Goal: Information Seeking & Learning: Check status

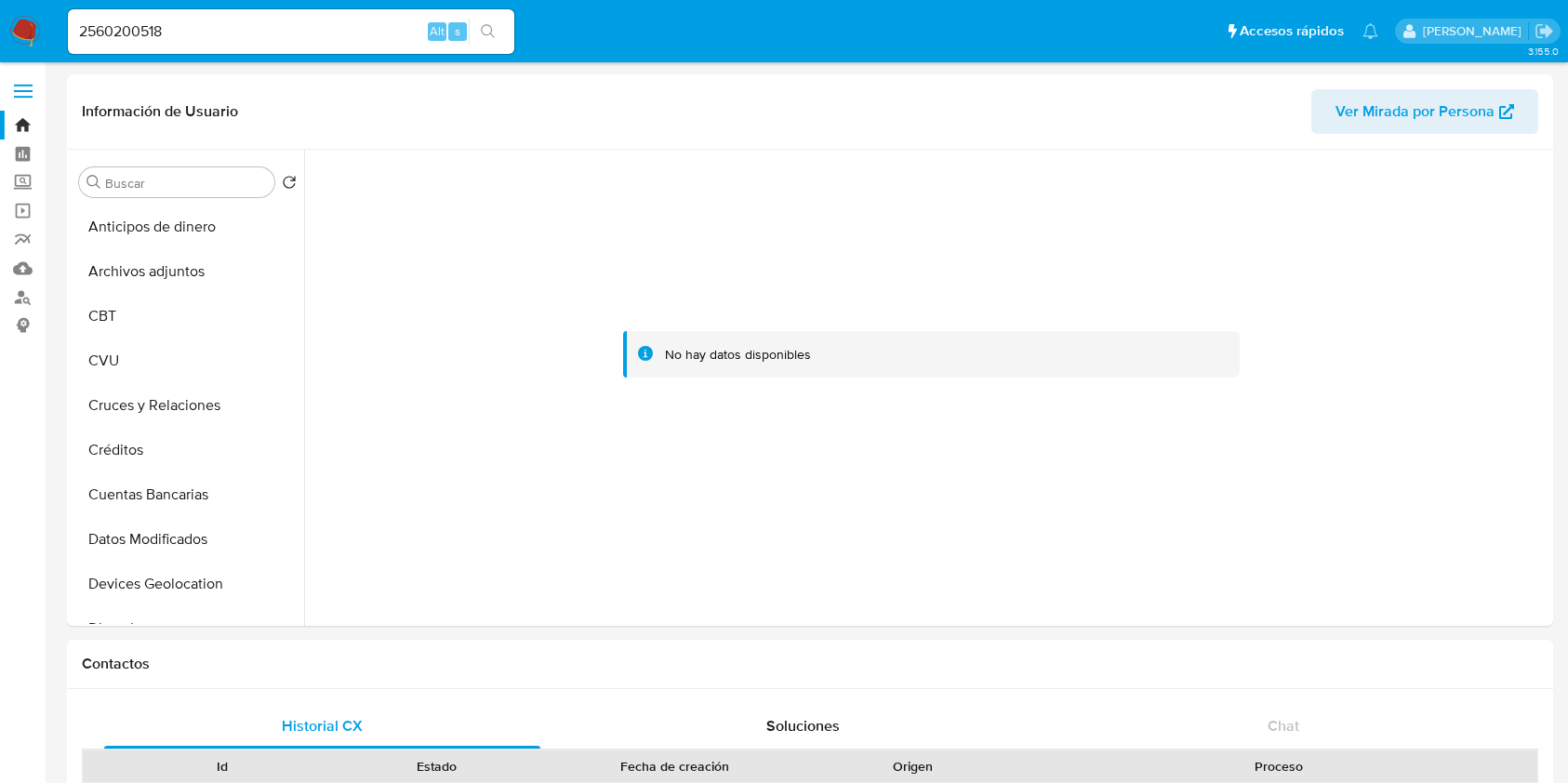
select select "10"
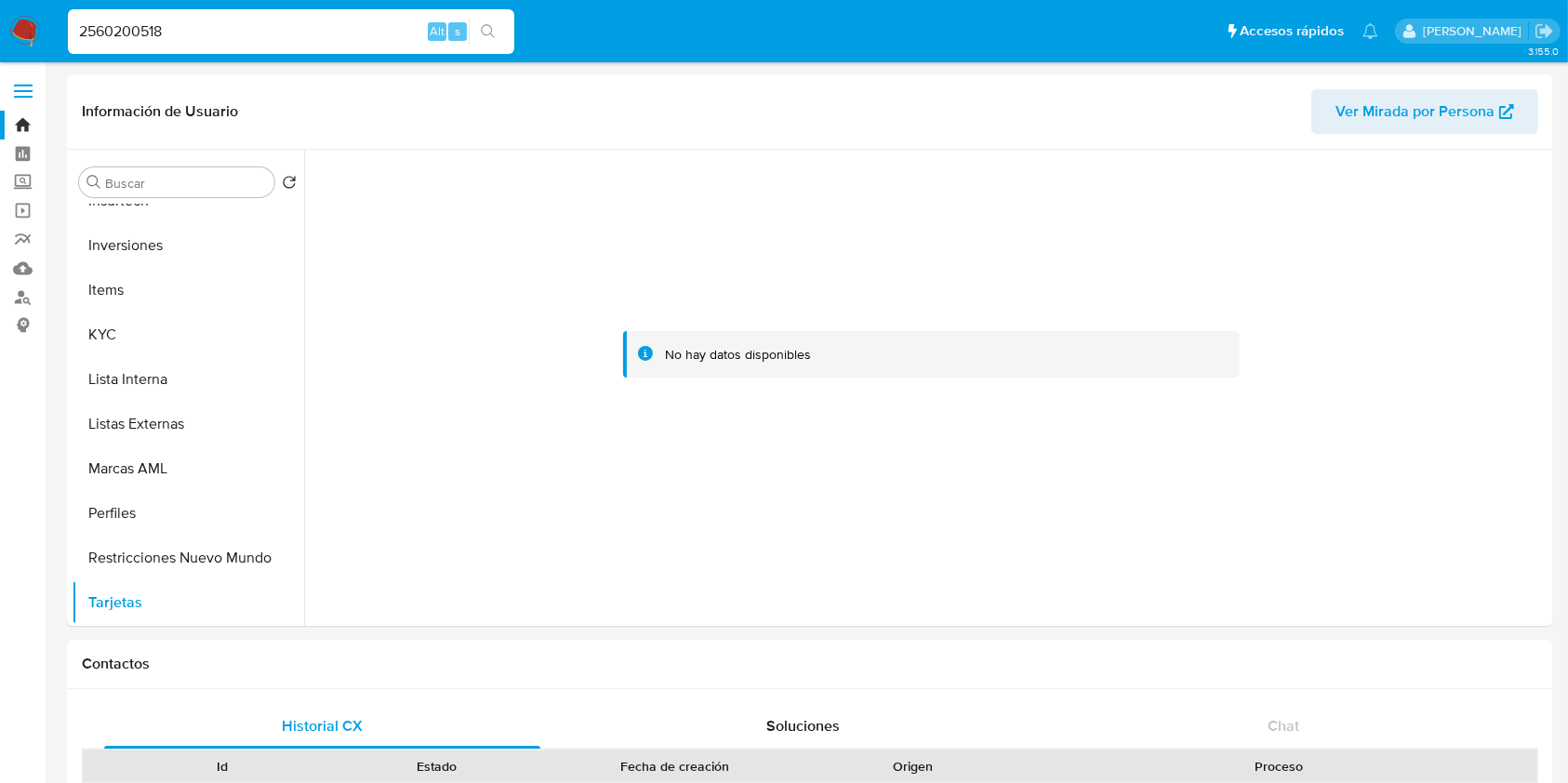
click at [347, 20] on input "2560200518" at bounding box center [291, 31] width 446 height 25
paste input "659394514"
type input "659394514"
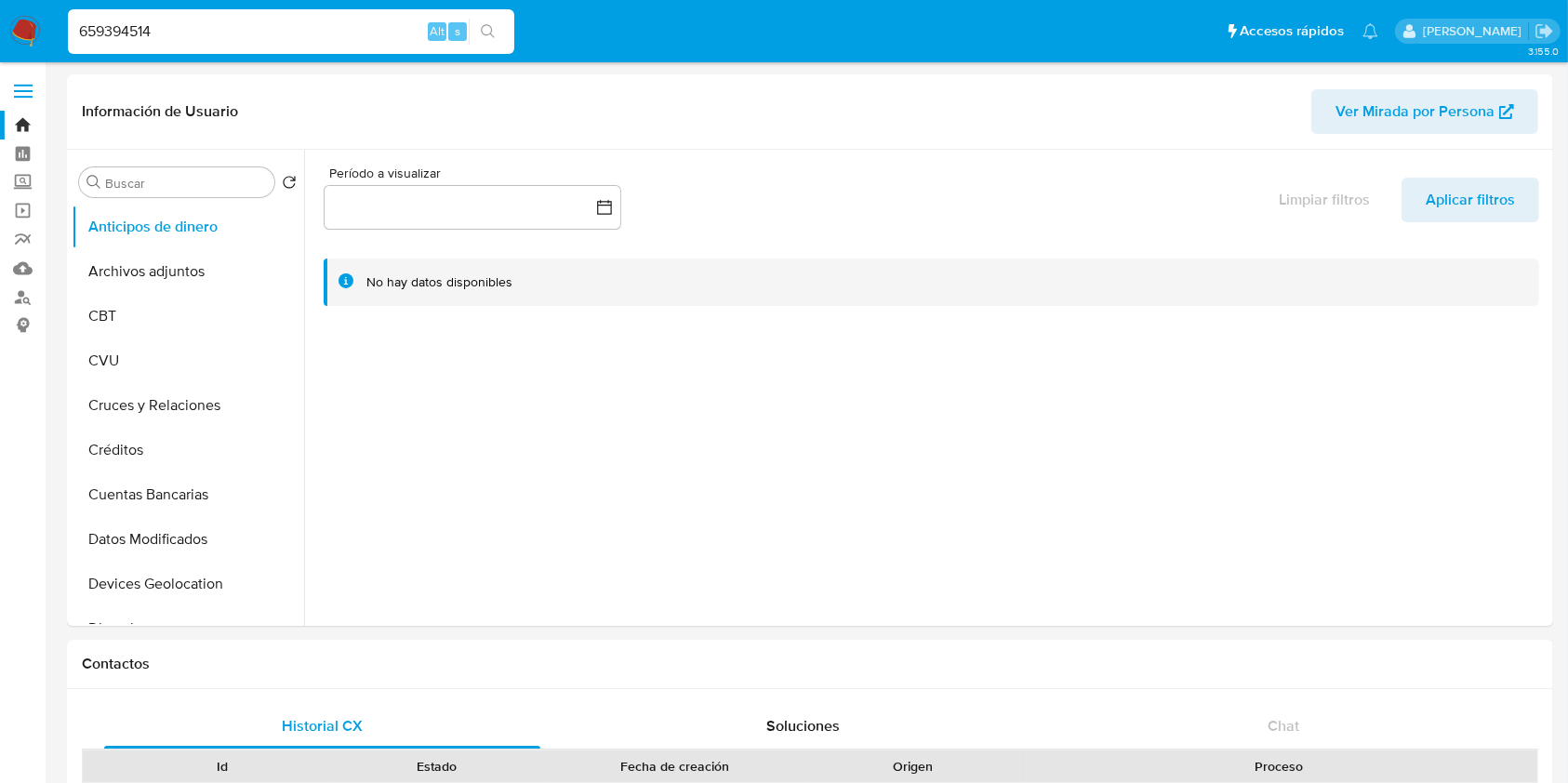
select select "10"
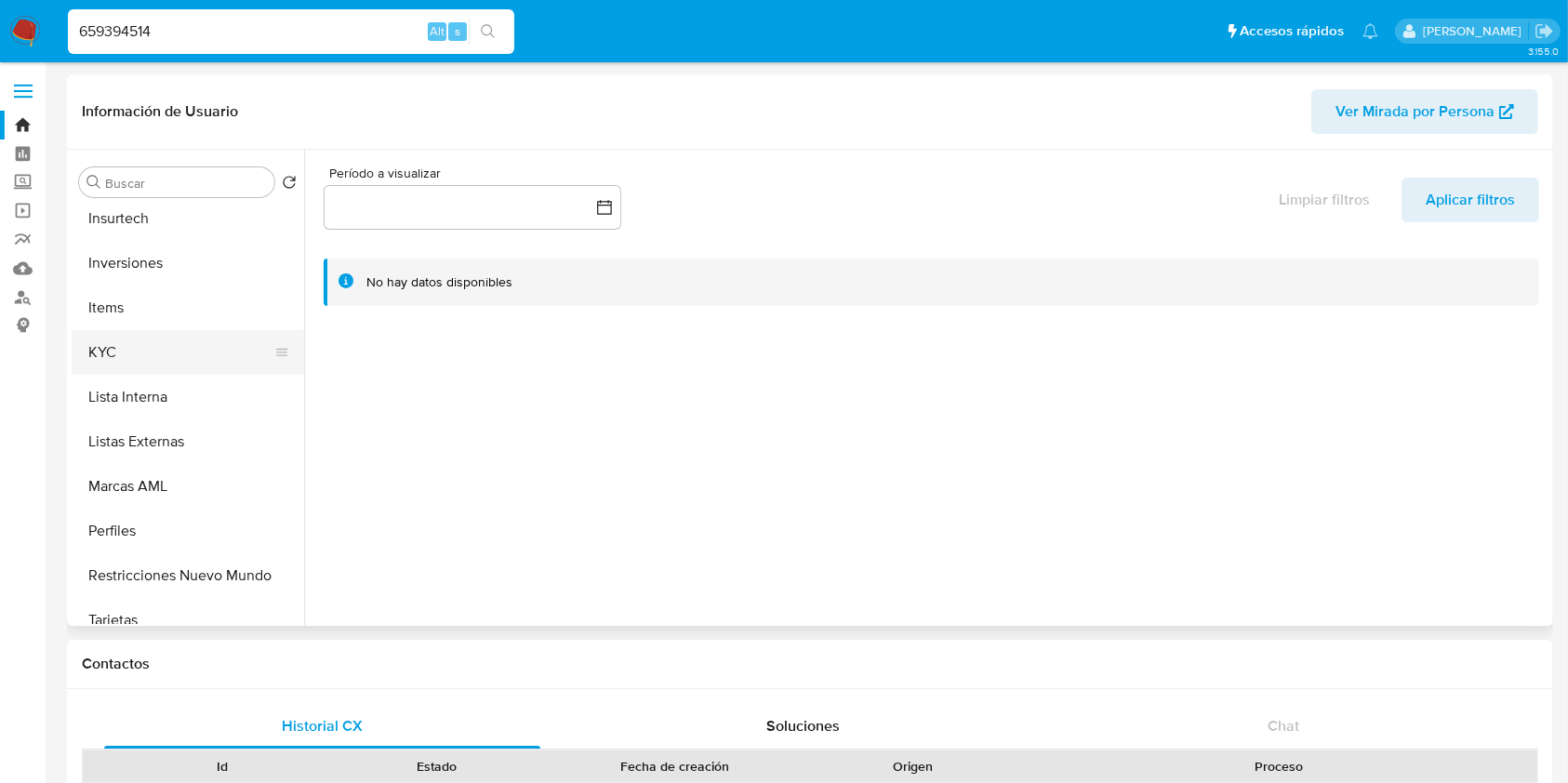
click at [147, 341] on button "KYC" at bounding box center [181, 352] width 218 height 44
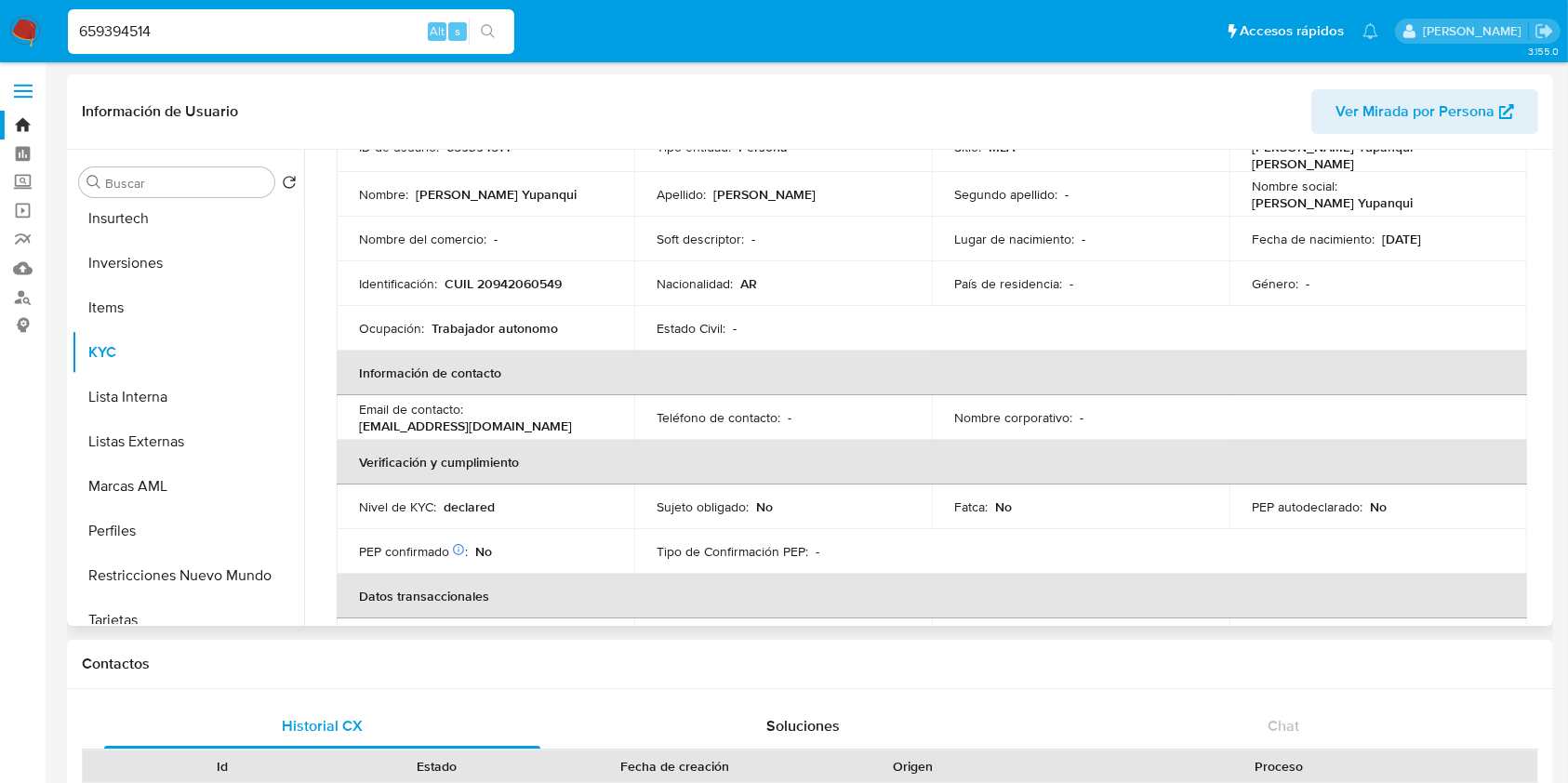
scroll to position [180, 0]
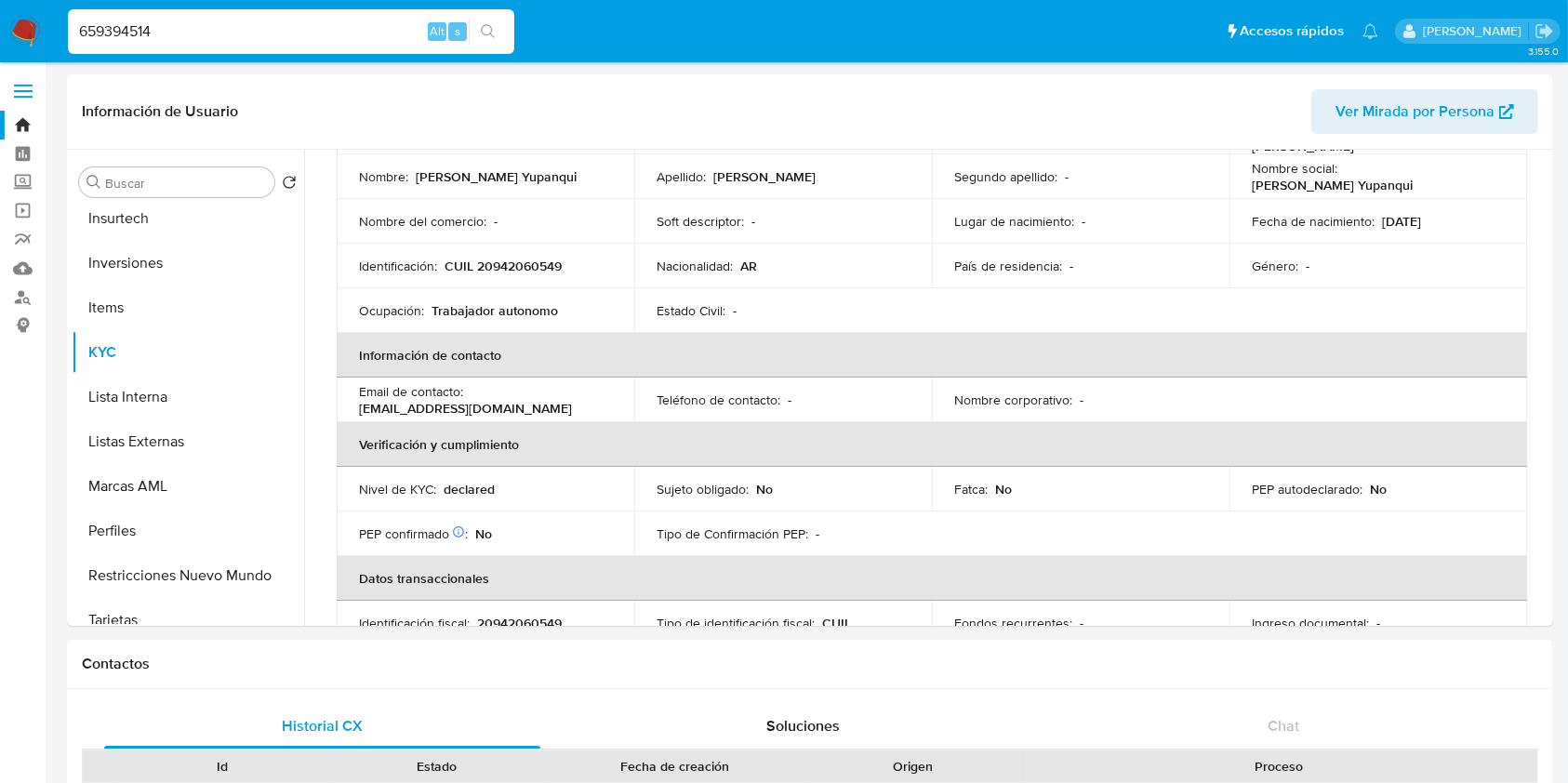
drag, startPoint x: 273, startPoint y: 13, endPoint x: 267, endPoint y: 34, distance: 21.8
click at [267, 34] on div "659394514 Alt s" at bounding box center [291, 30] width 446 height 44
click at [267, 34] on input "659394514" at bounding box center [291, 31] width 446 height 25
paste input
click at [335, 39] on input at bounding box center [291, 31] width 446 height 25
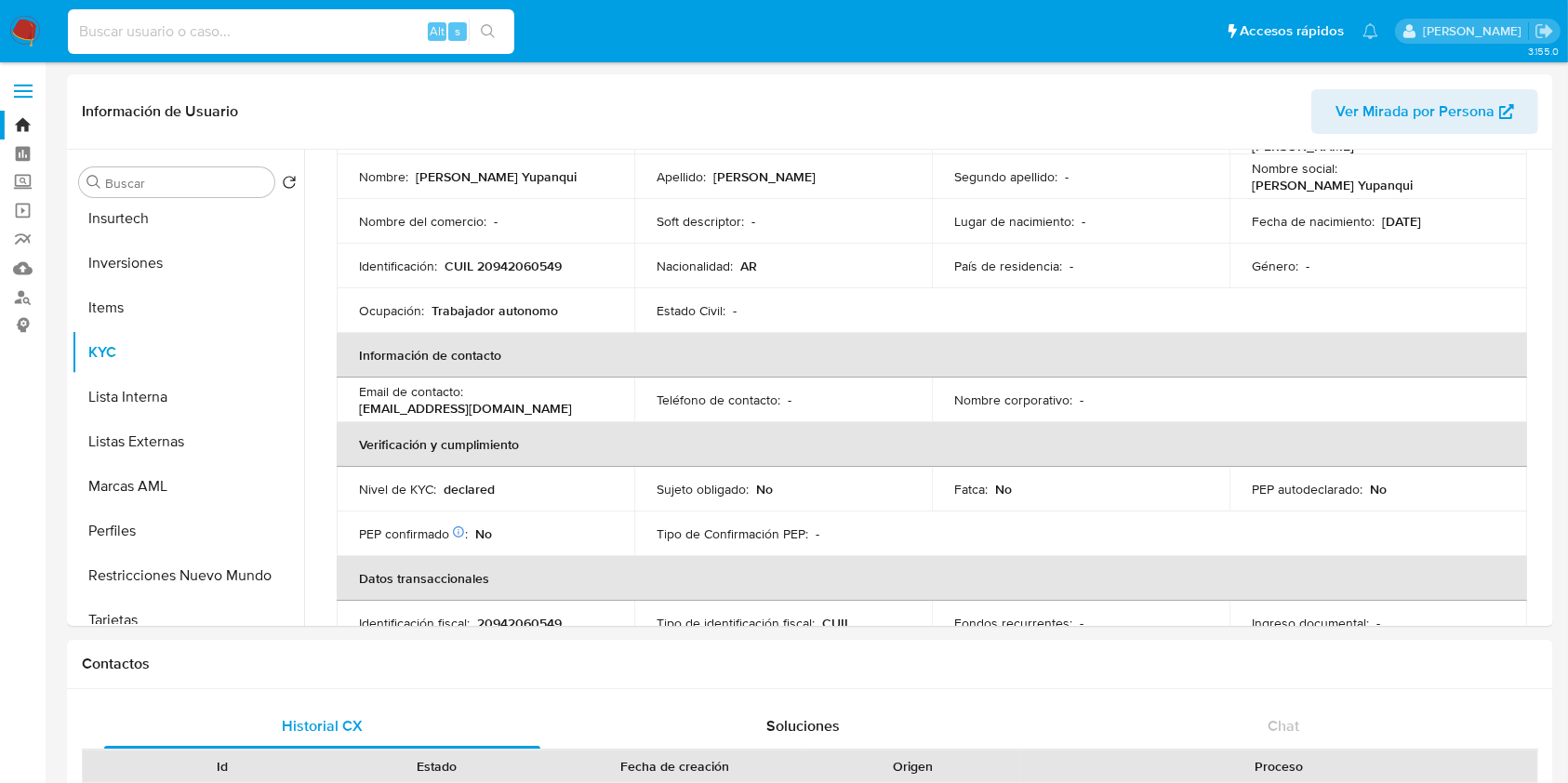
paste input "107405383"
type input "107405383"
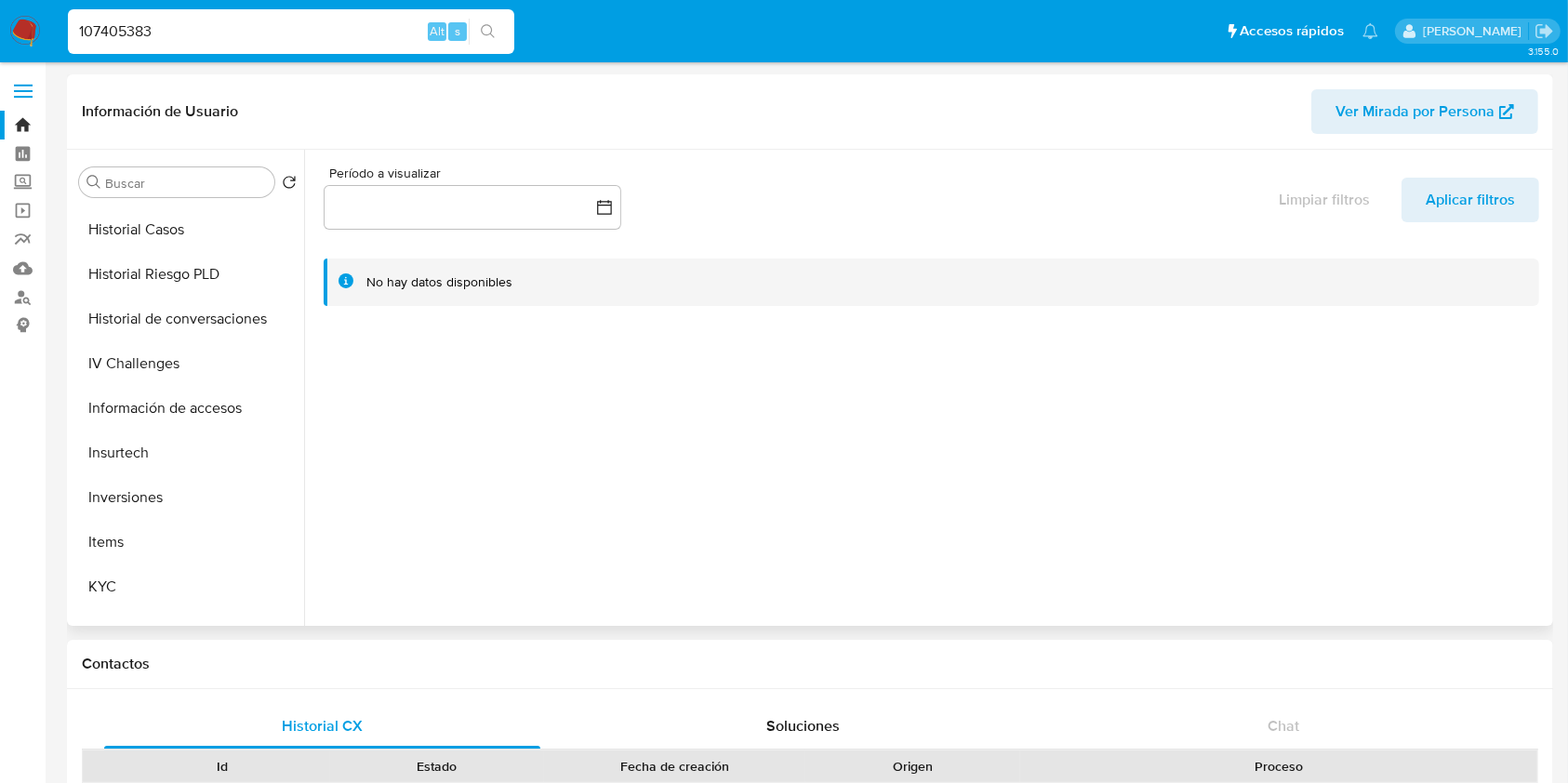
select select "10"
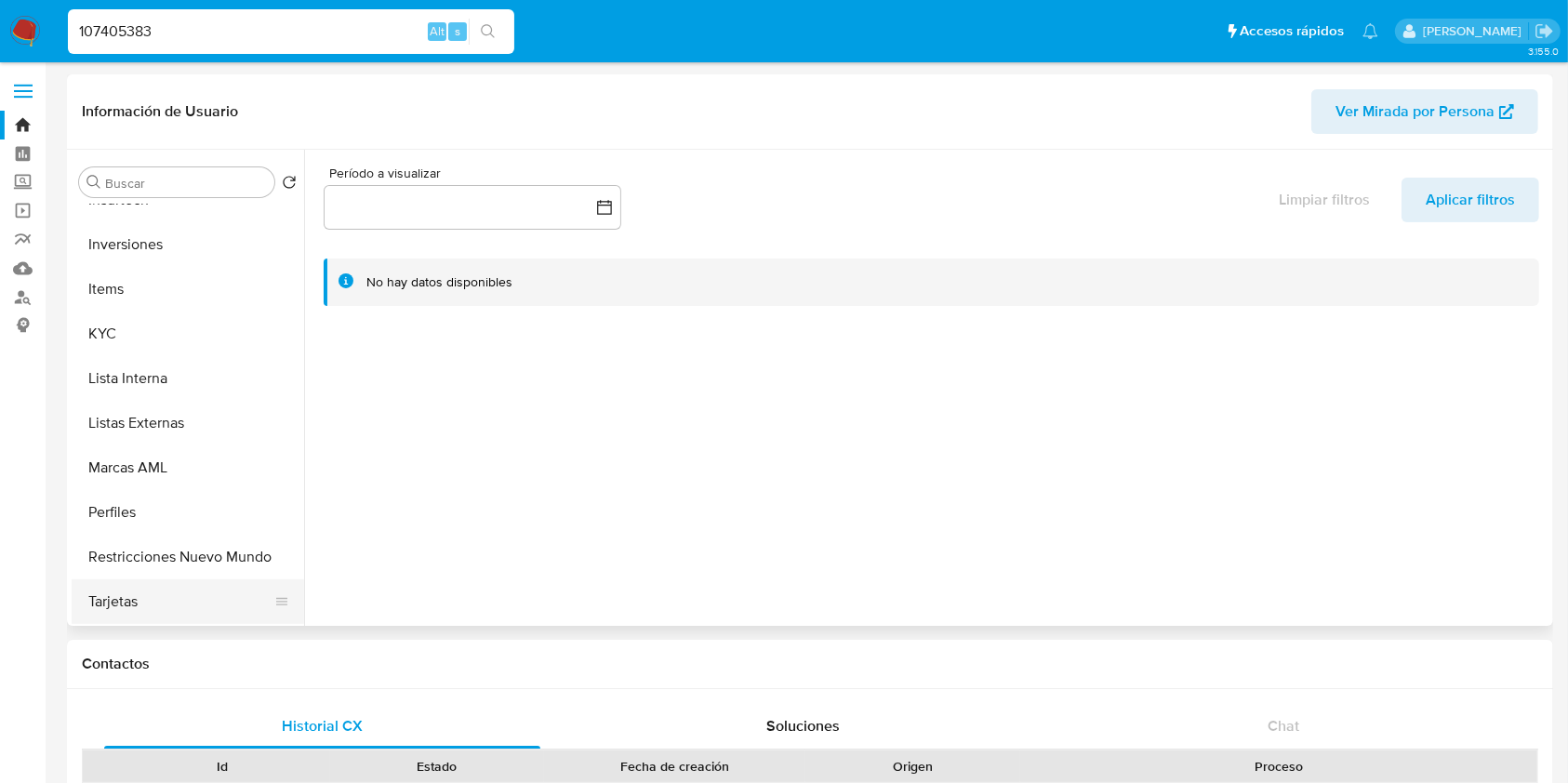
click at [184, 593] on button "Tarjetas" at bounding box center [181, 601] width 218 height 44
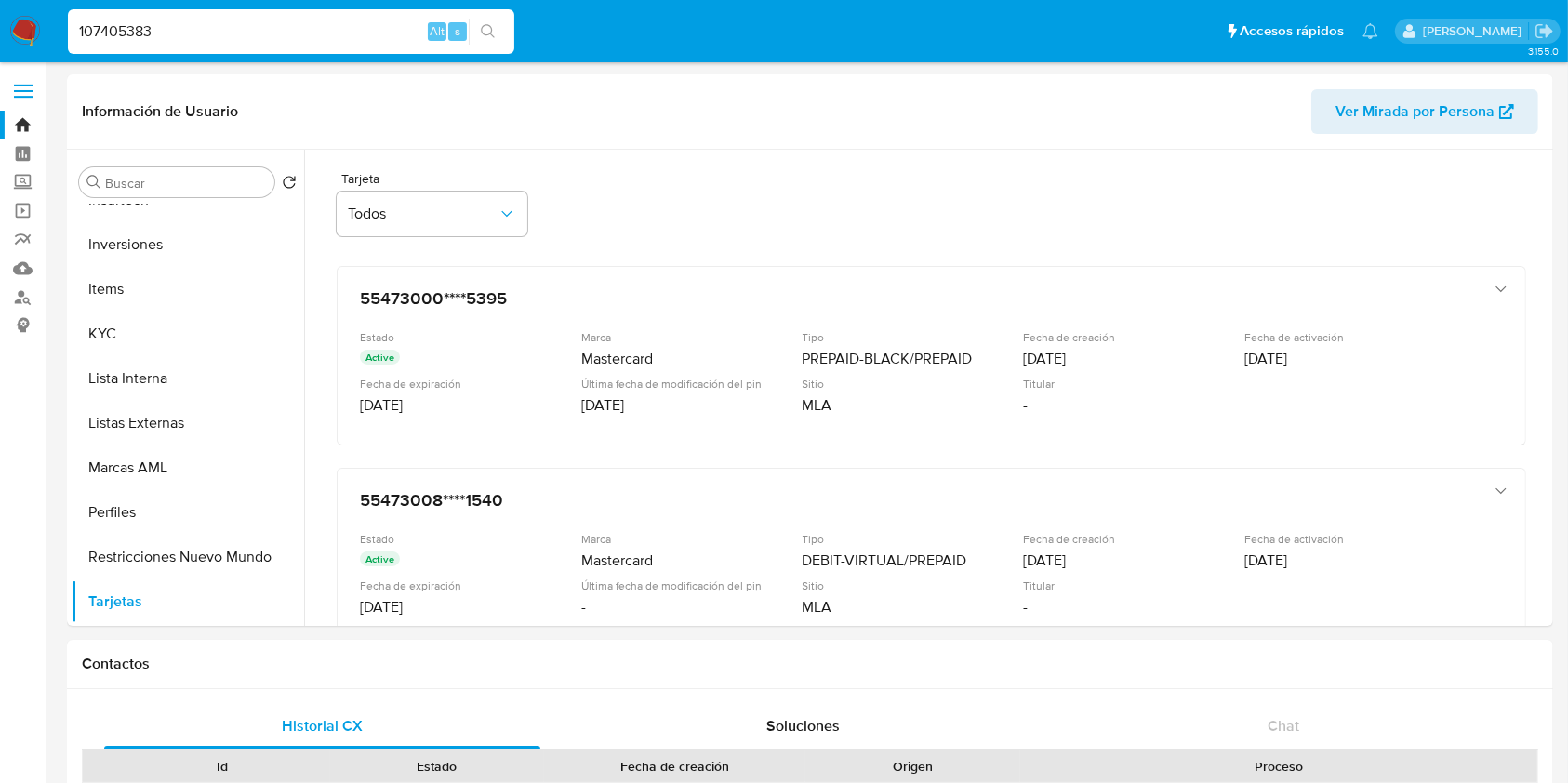
drag, startPoint x: 1547, startPoint y: 174, endPoint x: 1559, endPoint y: 268, distance: 94.8
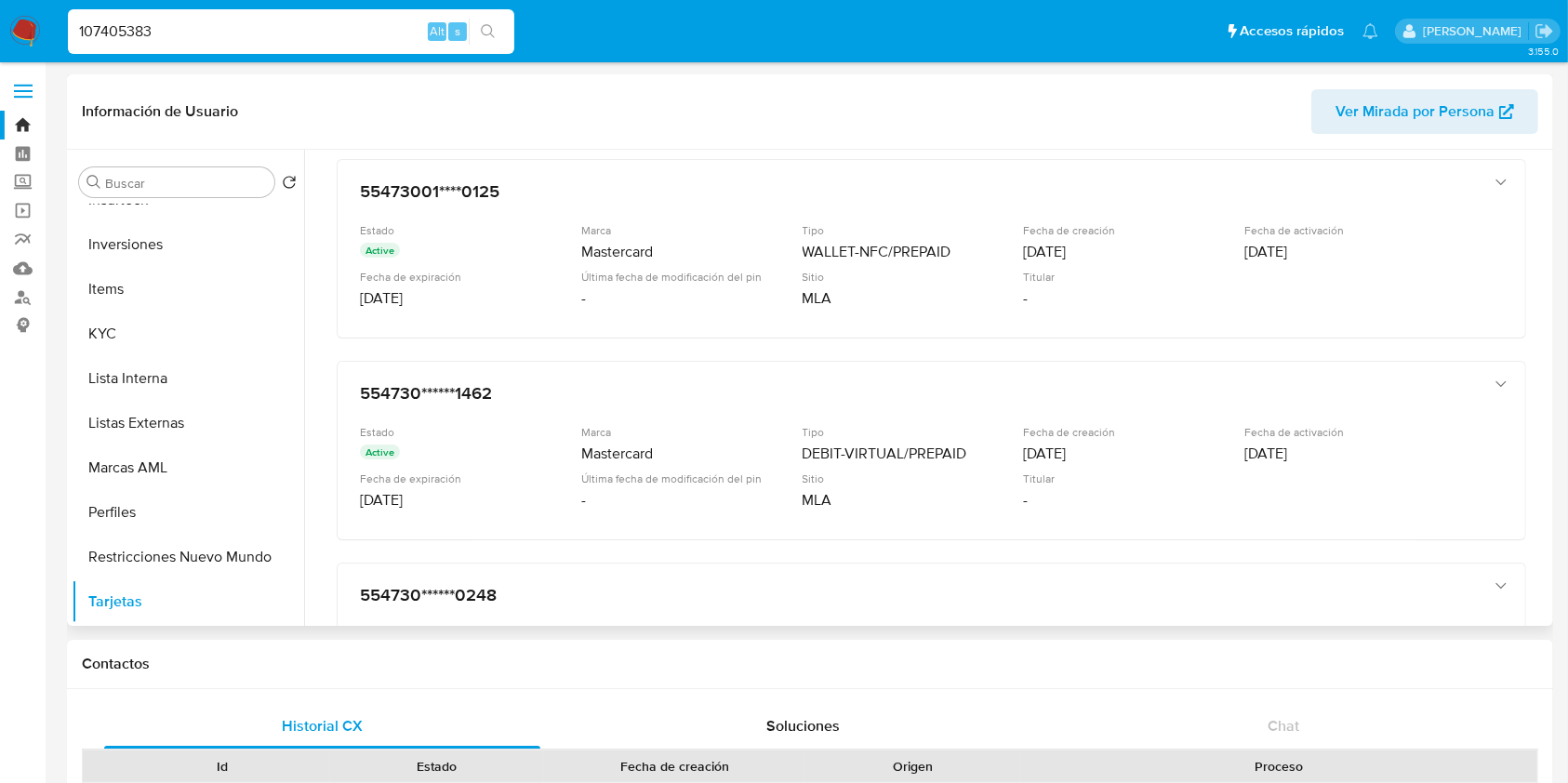
scroll to position [739, 0]
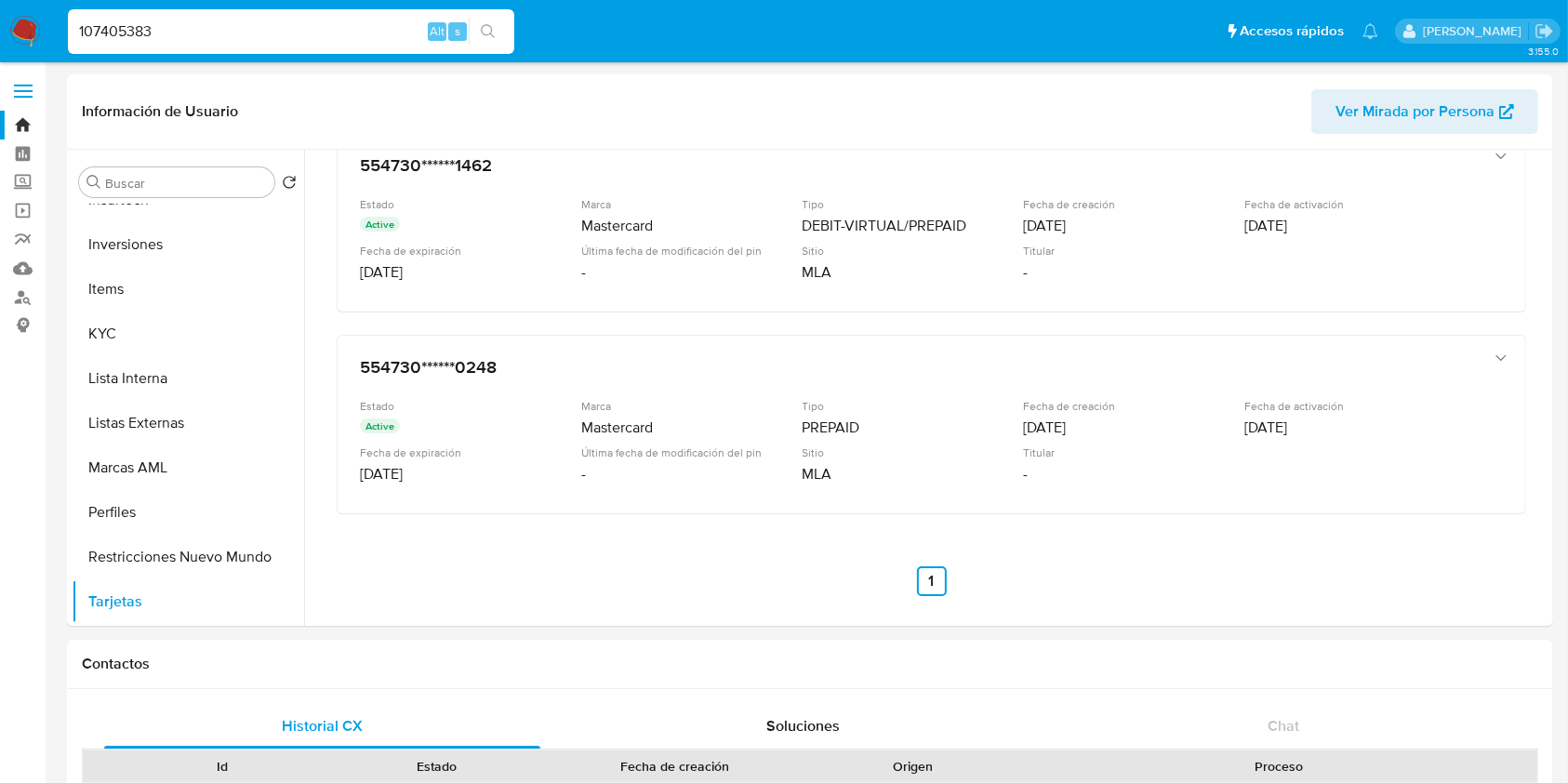
click at [291, 38] on input "107405383" at bounding box center [291, 31] width 446 height 25
type input "1"
paste input "533925457"
type input "533925457"
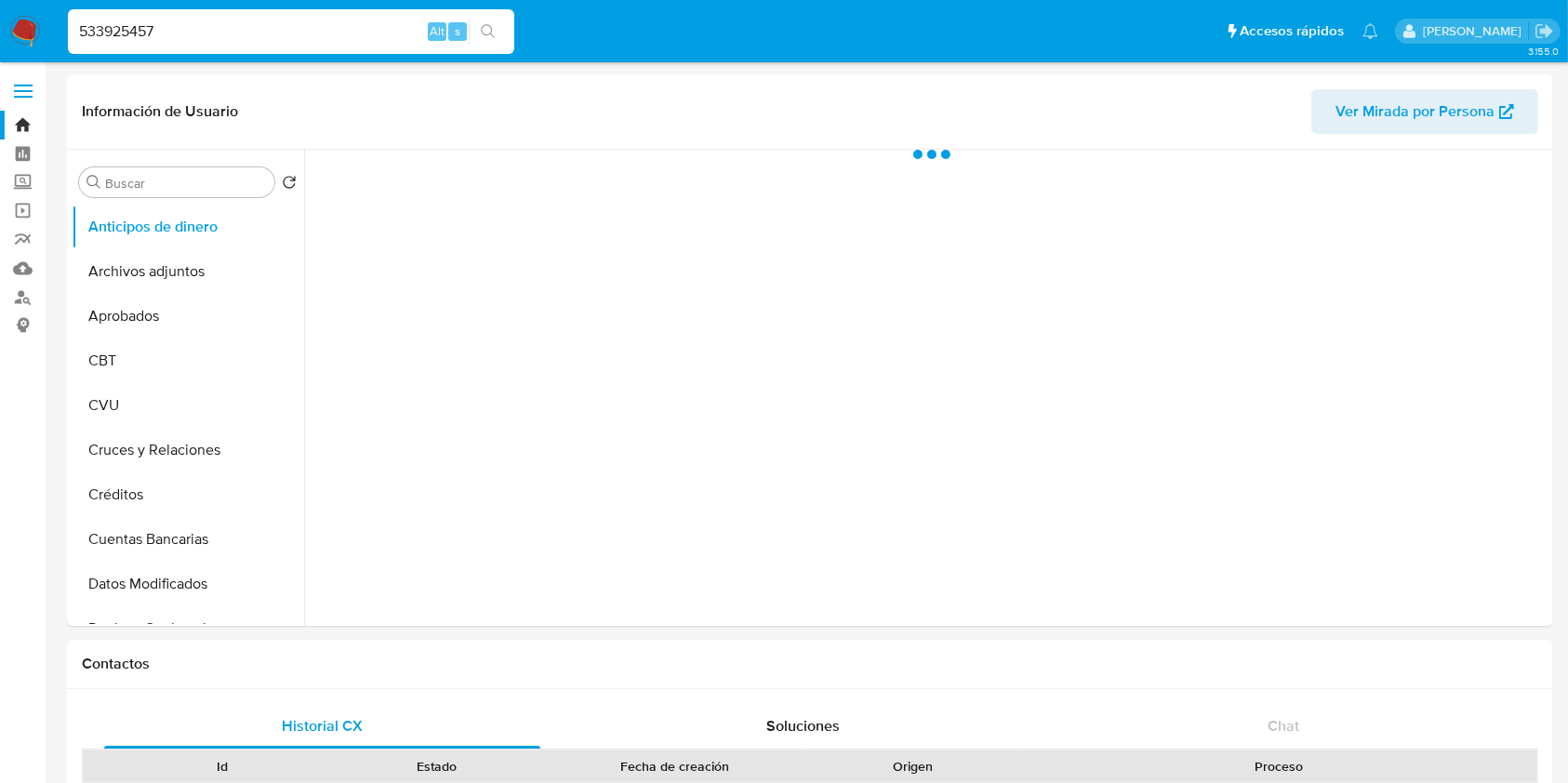
select select "10"
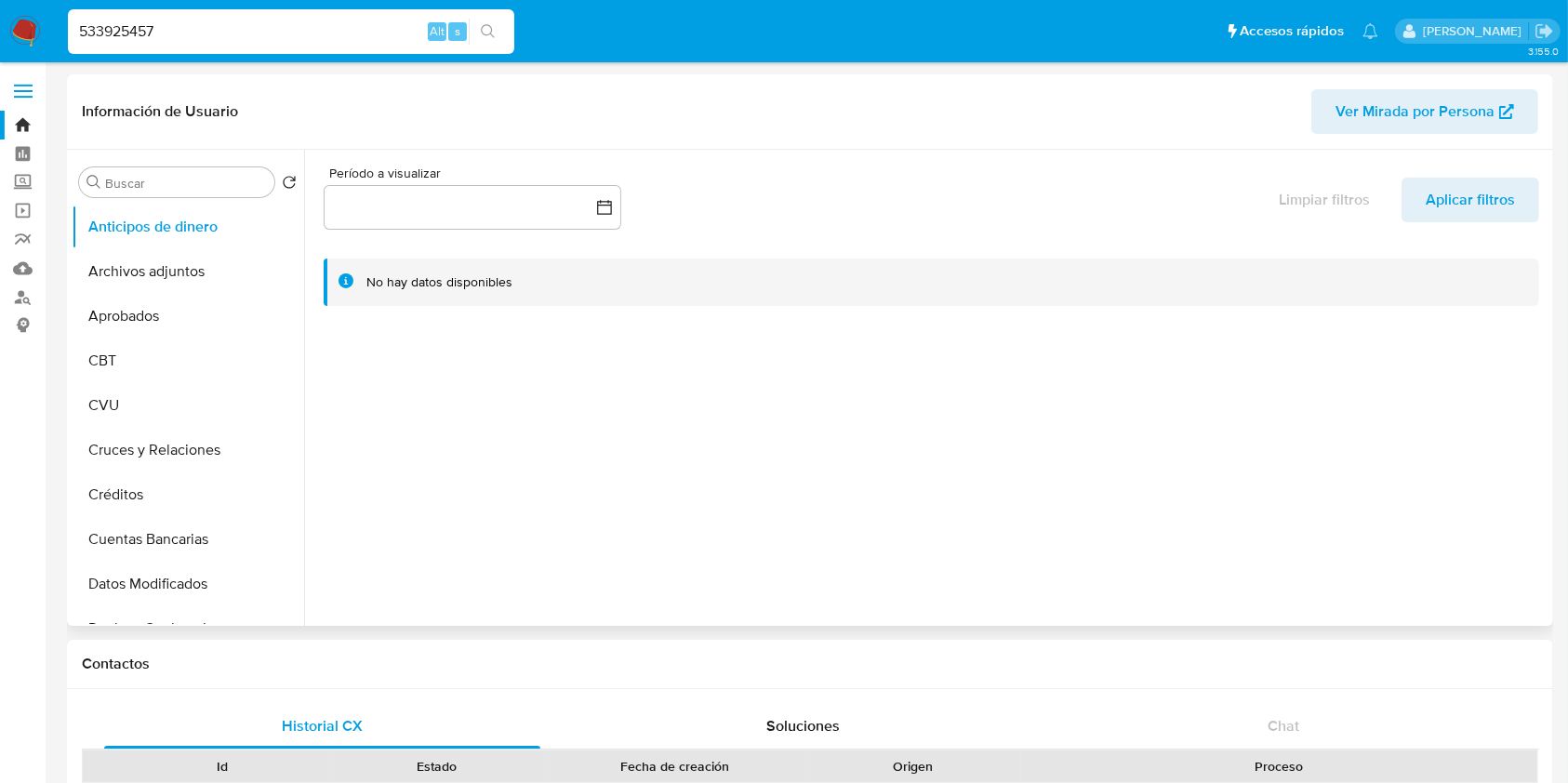
scroll to position [920, 0]
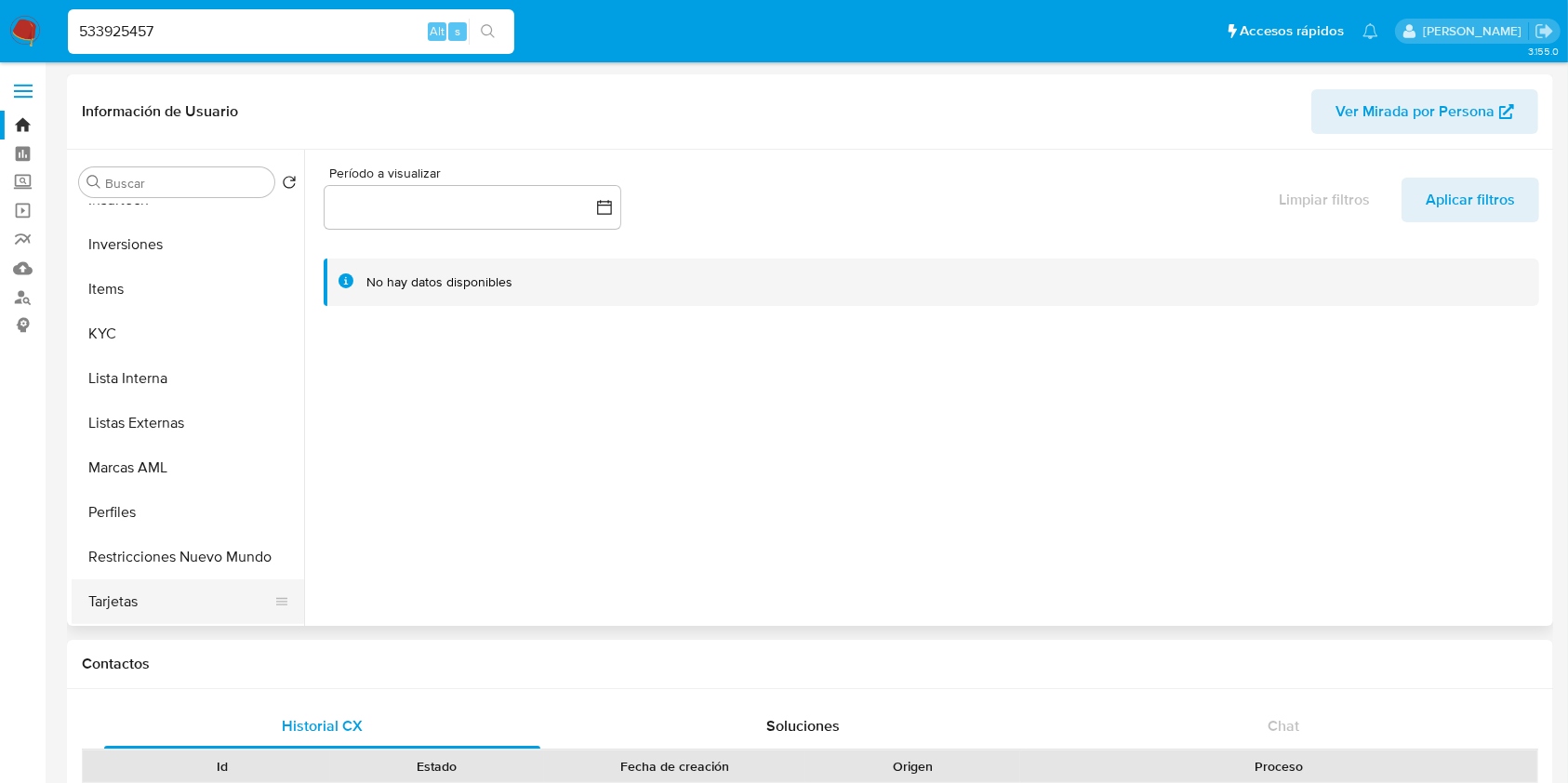
click at [154, 606] on button "Tarjetas" at bounding box center [181, 601] width 218 height 44
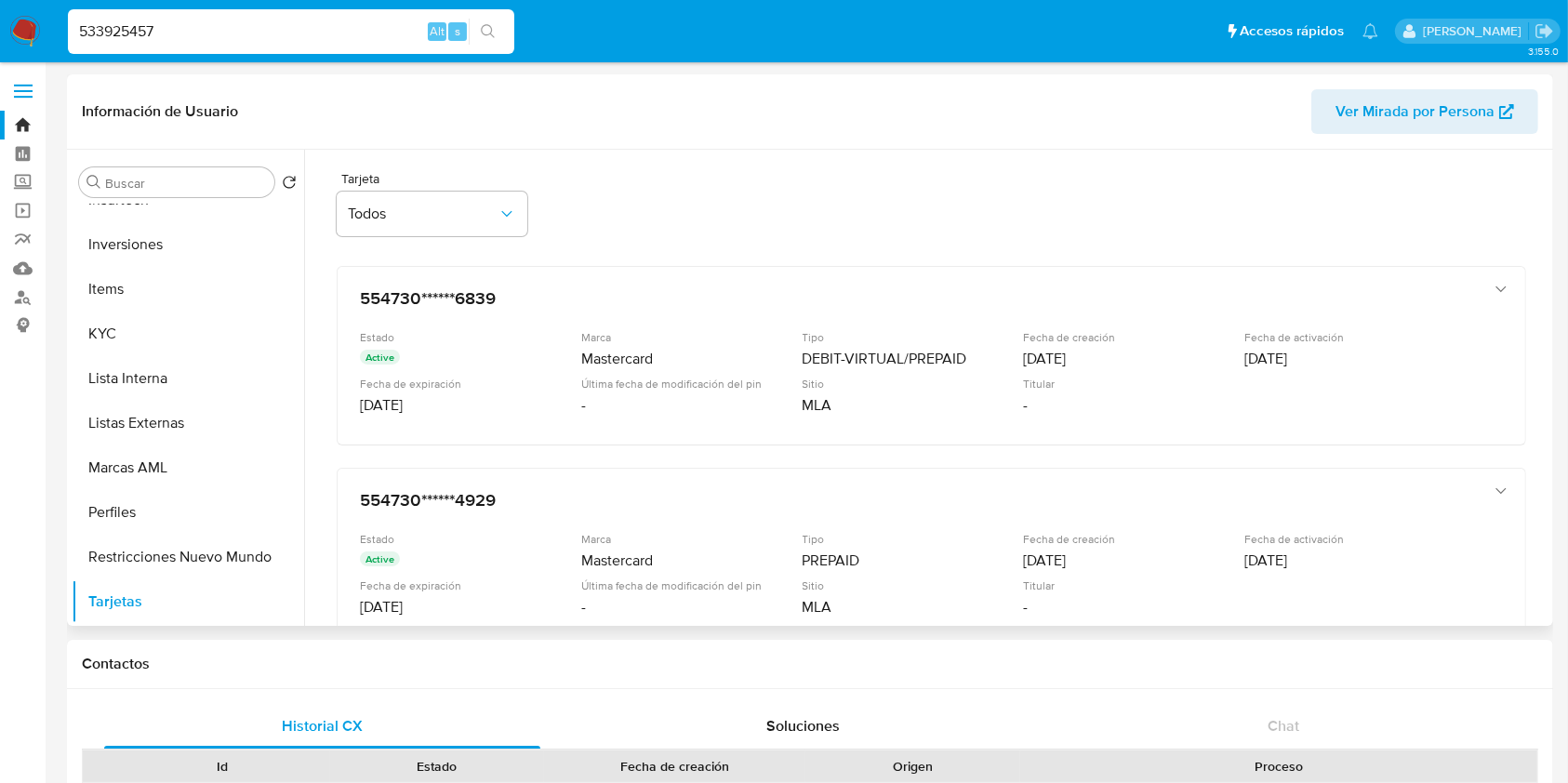
click at [1530, 173] on div "Tarjeta Todos 554730******6839 Estado Active Marca Mastercard Tipo DEBIT-VIRTUA…" at bounding box center [931, 551] width 1234 height 804
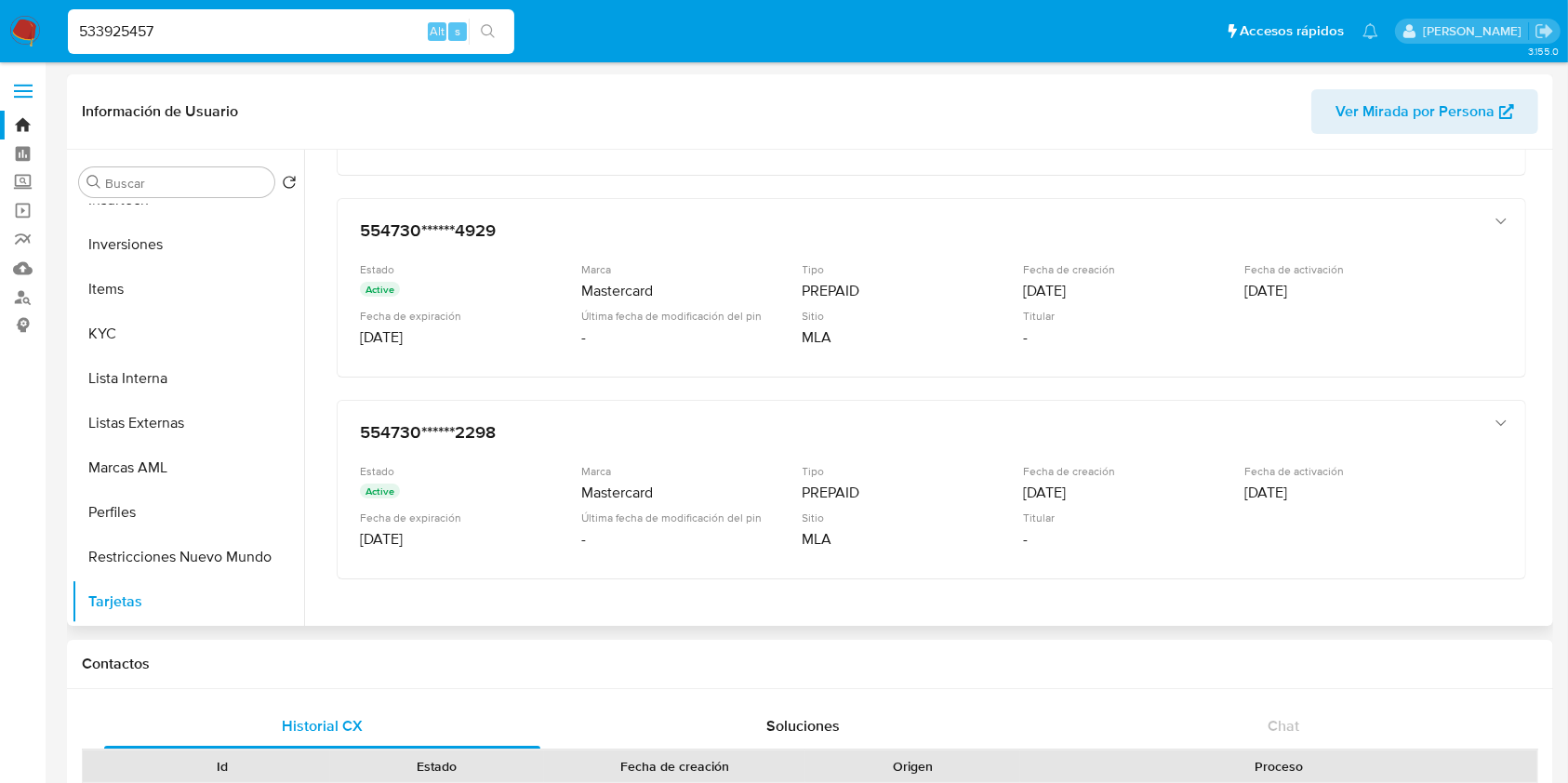
scroll to position [335, 0]
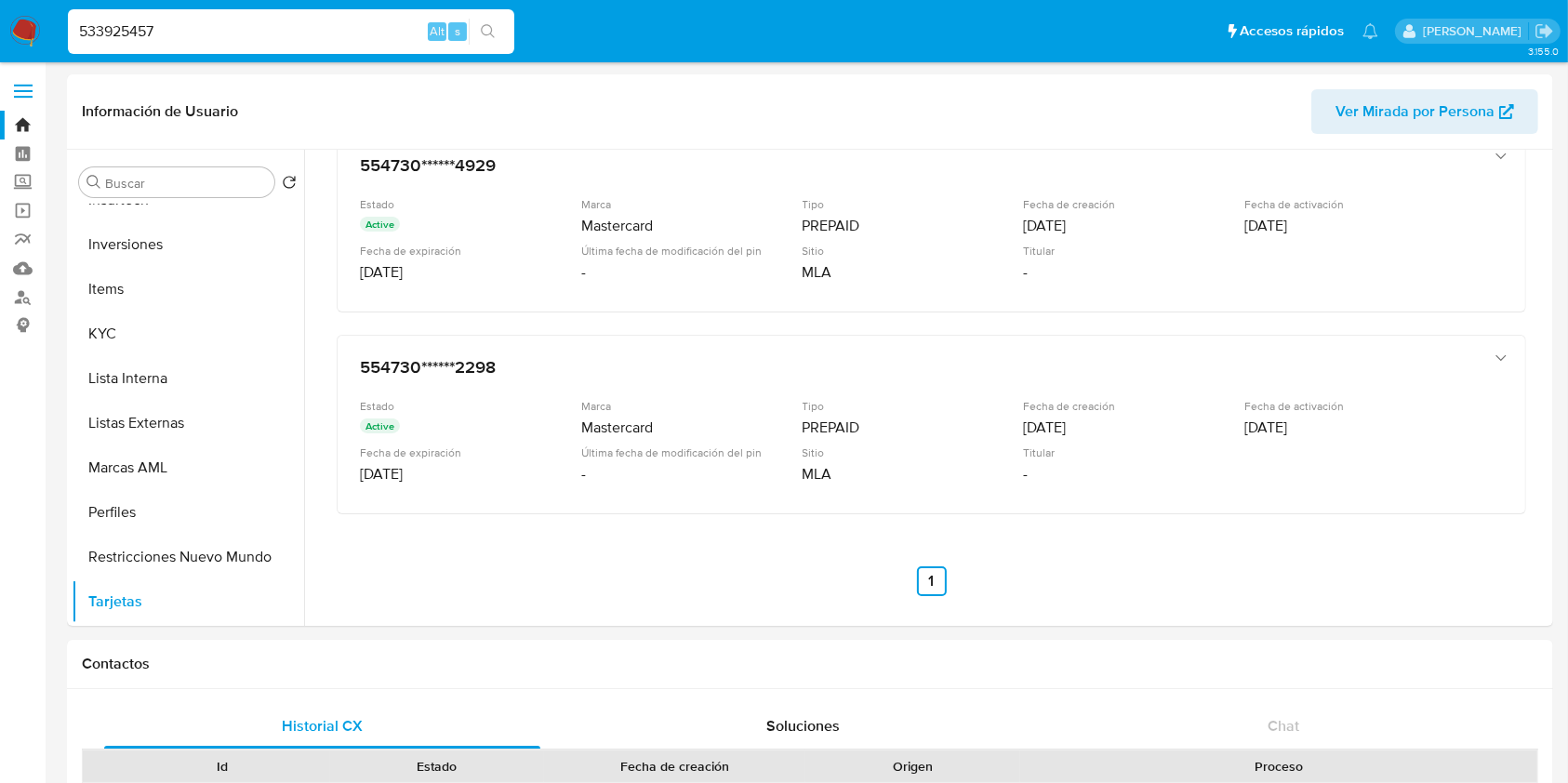
click at [362, 29] on input "533925457" at bounding box center [291, 31] width 446 height 25
paste input "802813012"
type input "802813012"
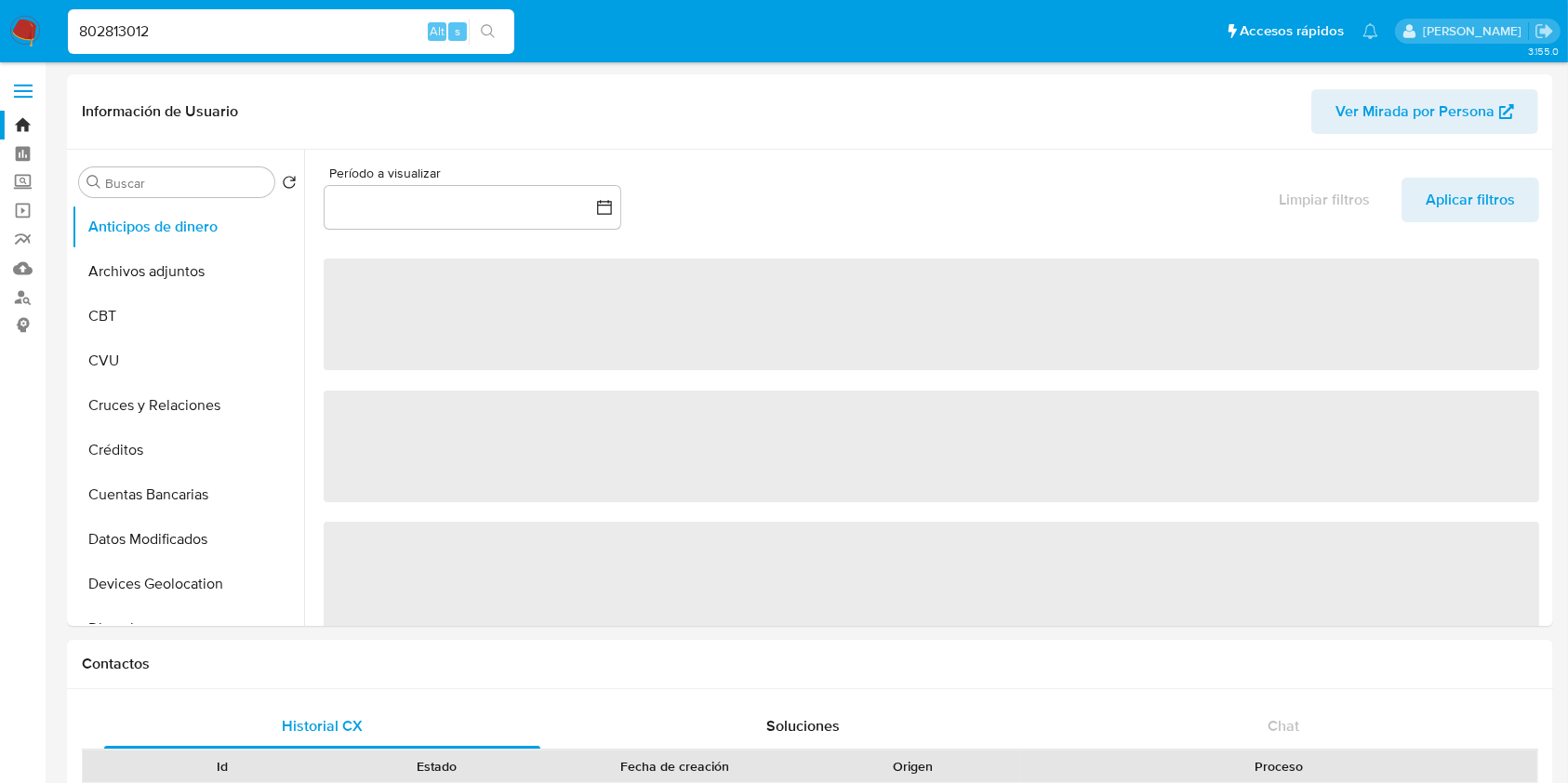
select select "10"
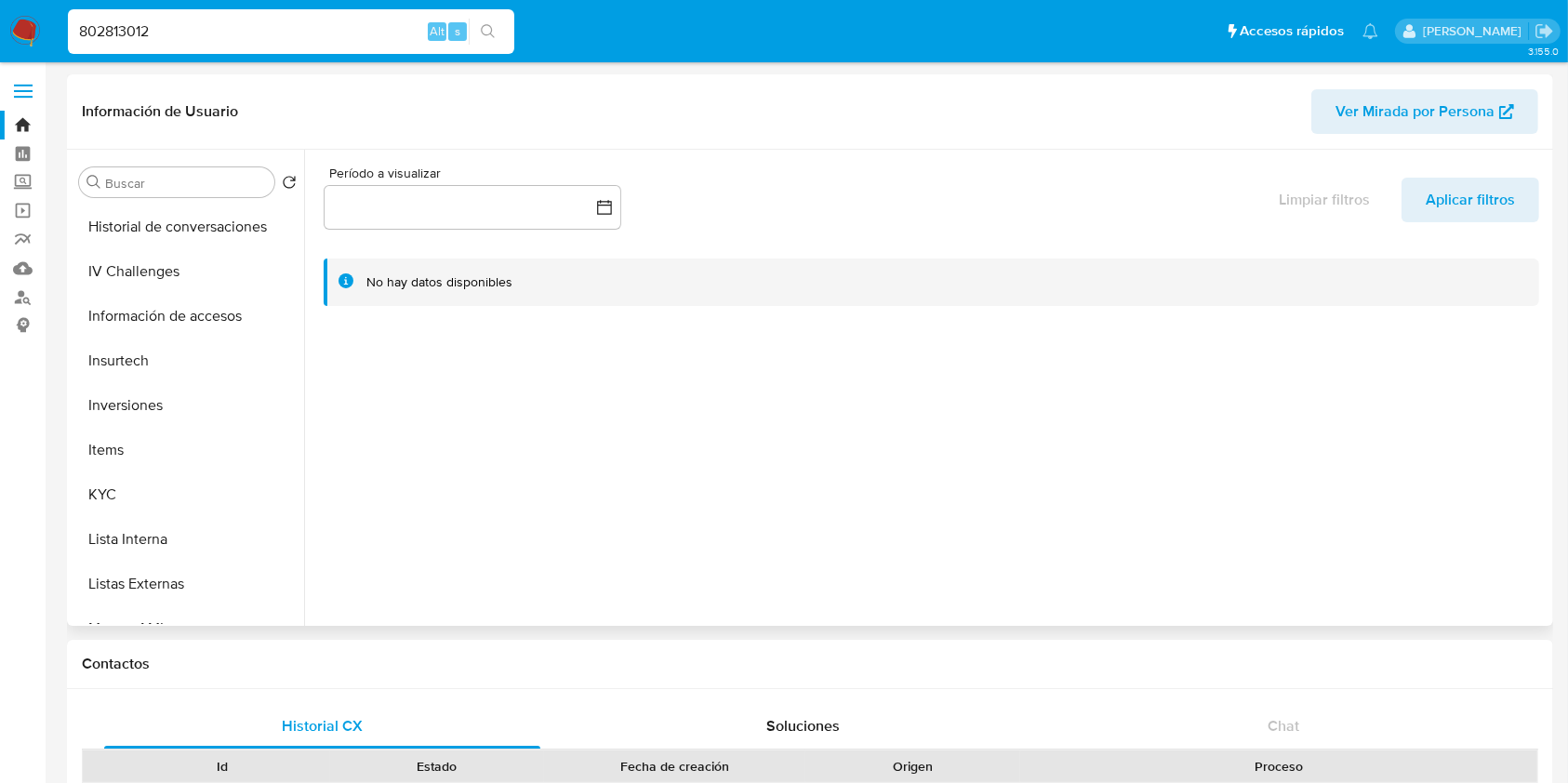
scroll to position [875, 0]
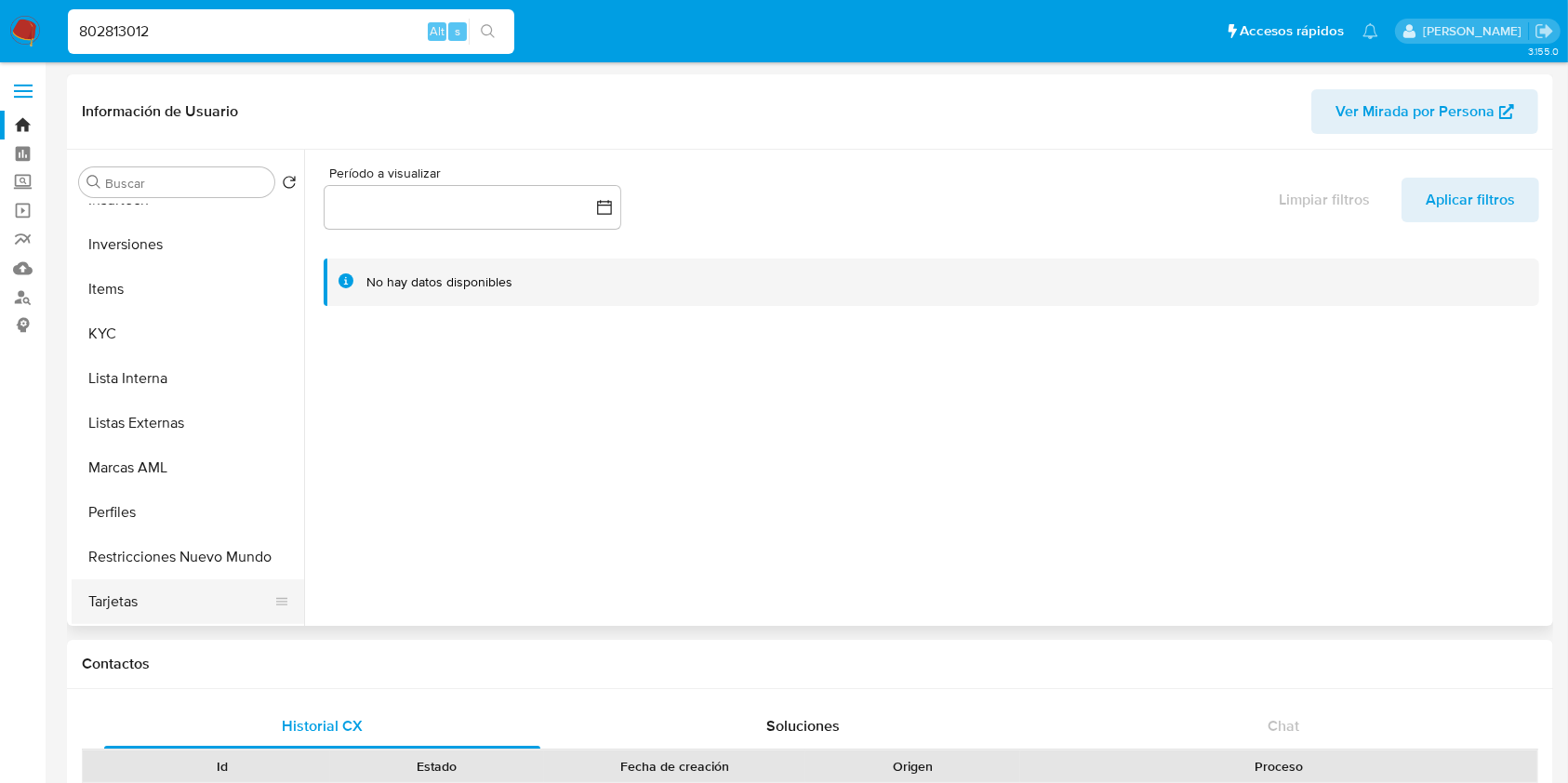
click at [160, 590] on button "Tarjetas" at bounding box center [181, 601] width 218 height 44
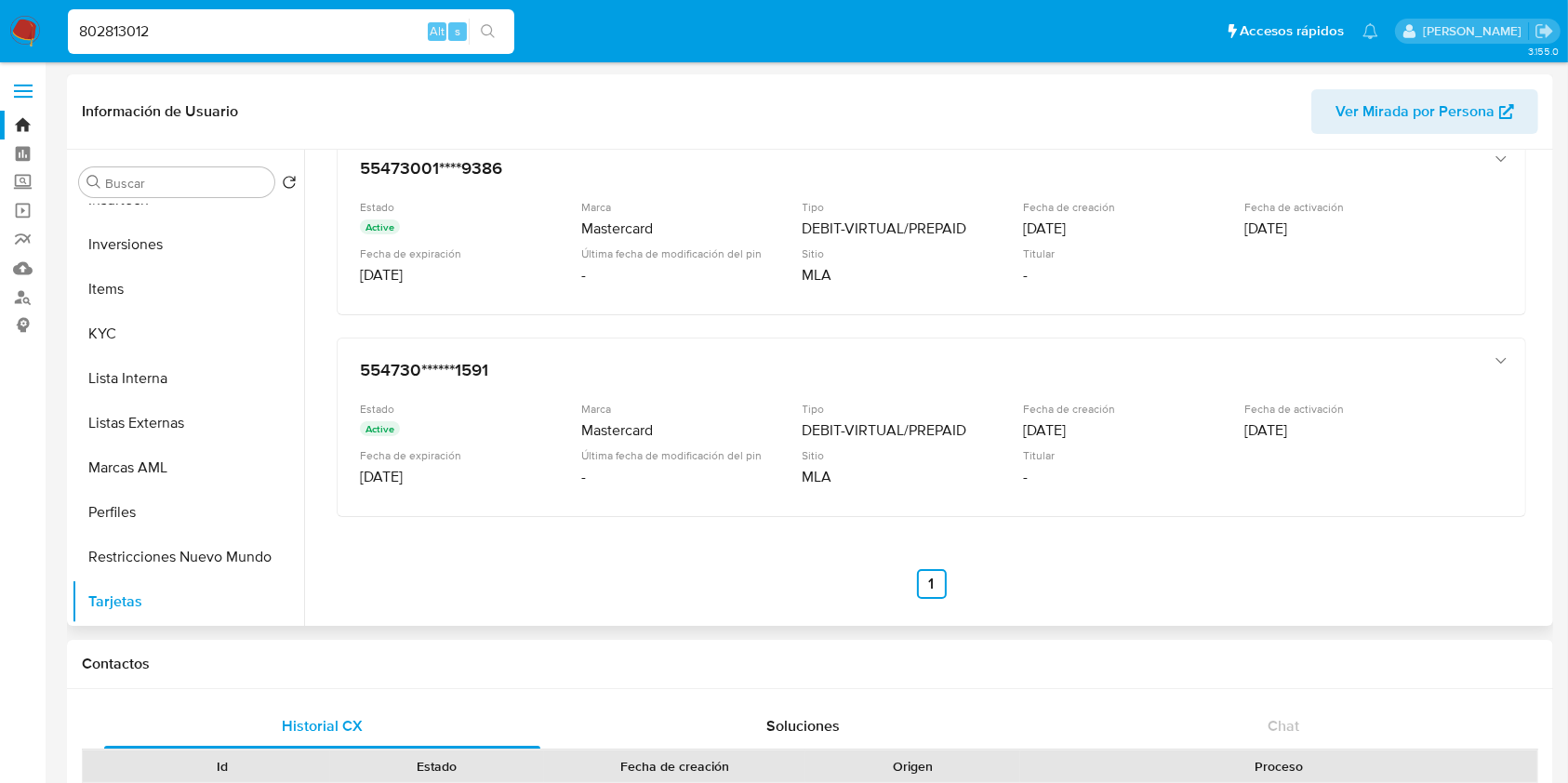
scroll to position [335, 0]
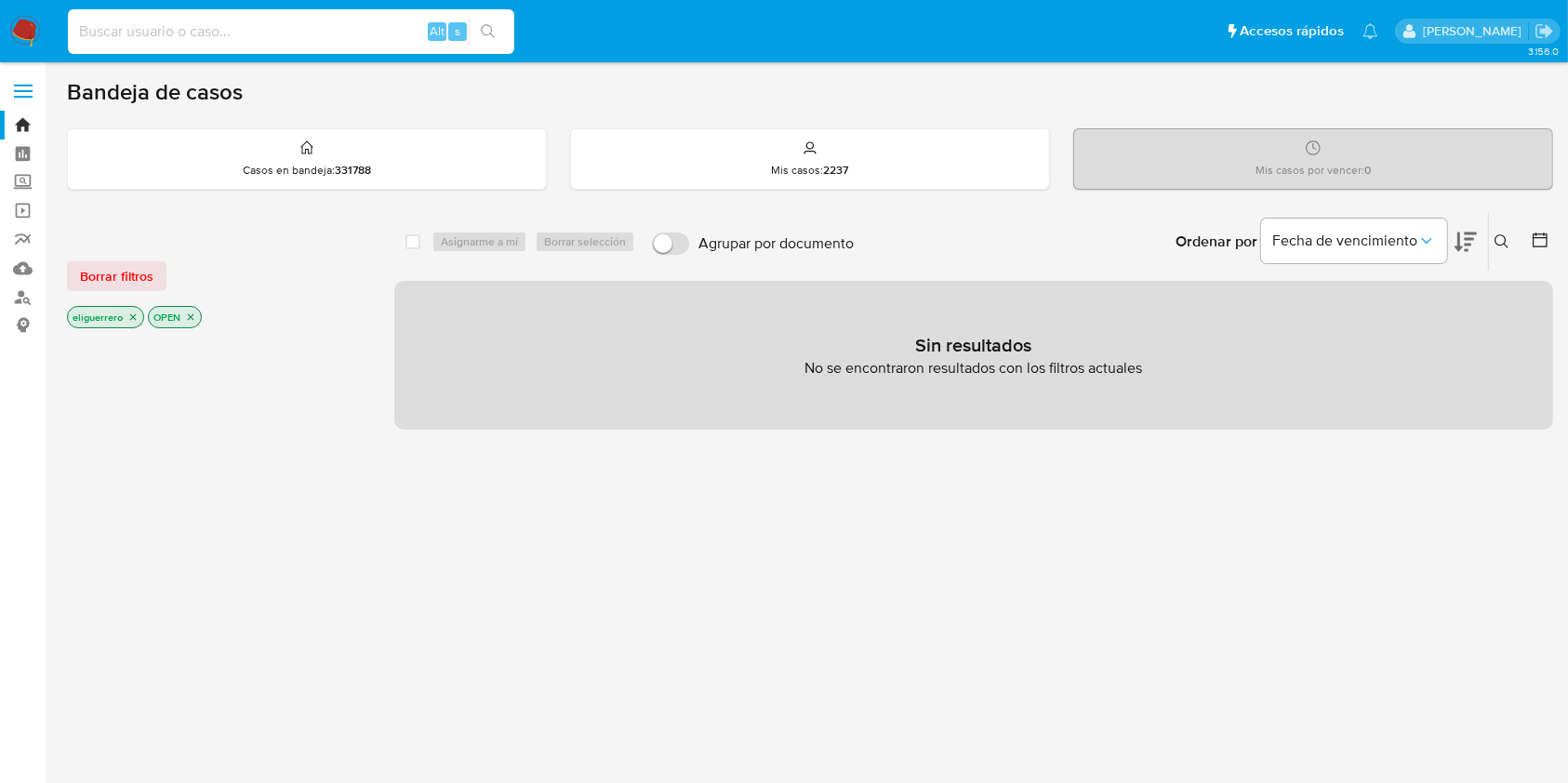
click at [358, 28] on input at bounding box center [291, 31] width 446 height 25
paste input "400484550"
type input "400484550"
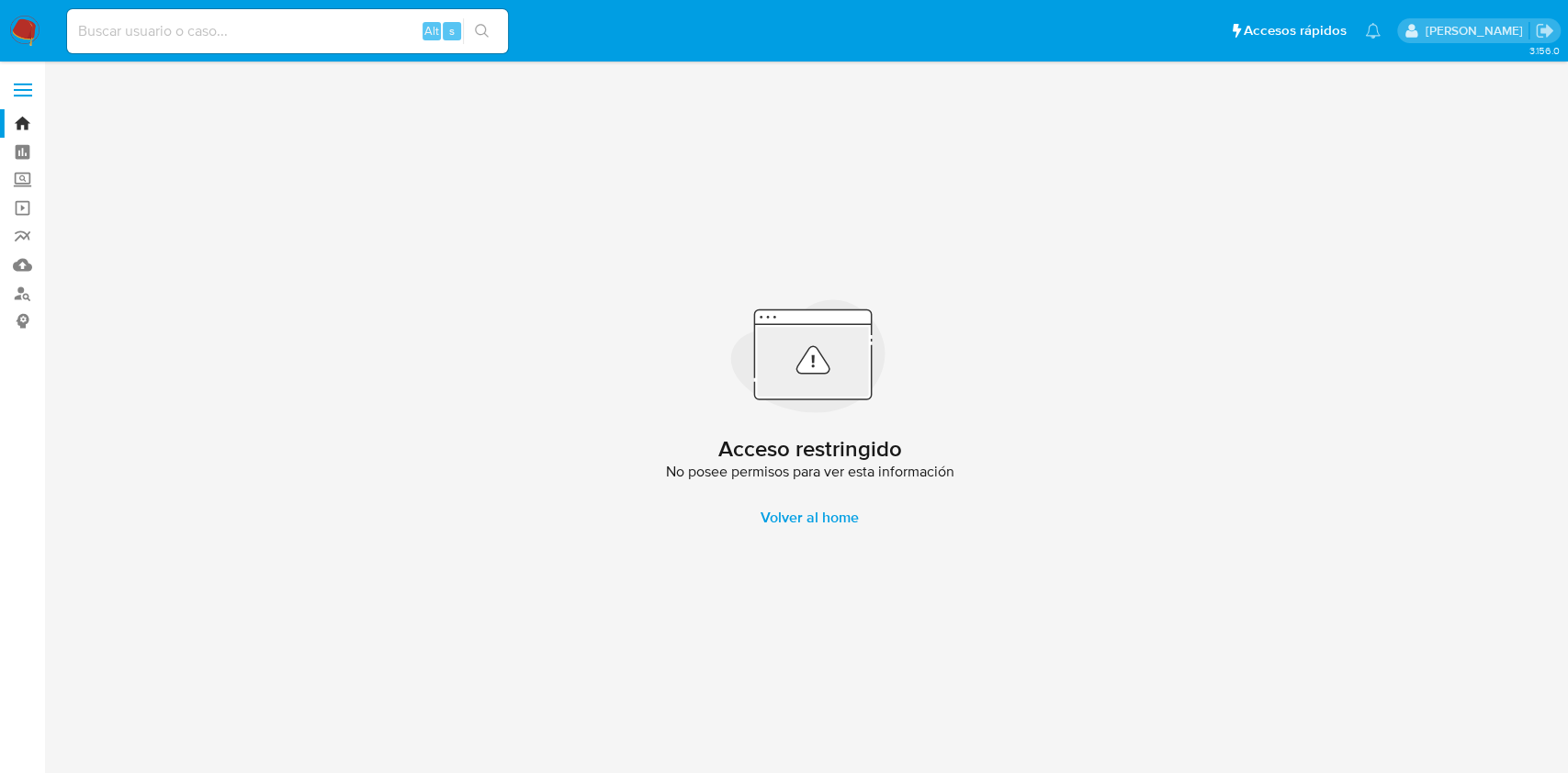
click at [353, 28] on input at bounding box center [287, 31] width 441 height 24
click at [331, 23] on input at bounding box center [287, 31] width 441 height 24
paste input "296406374"
type input "296406374"
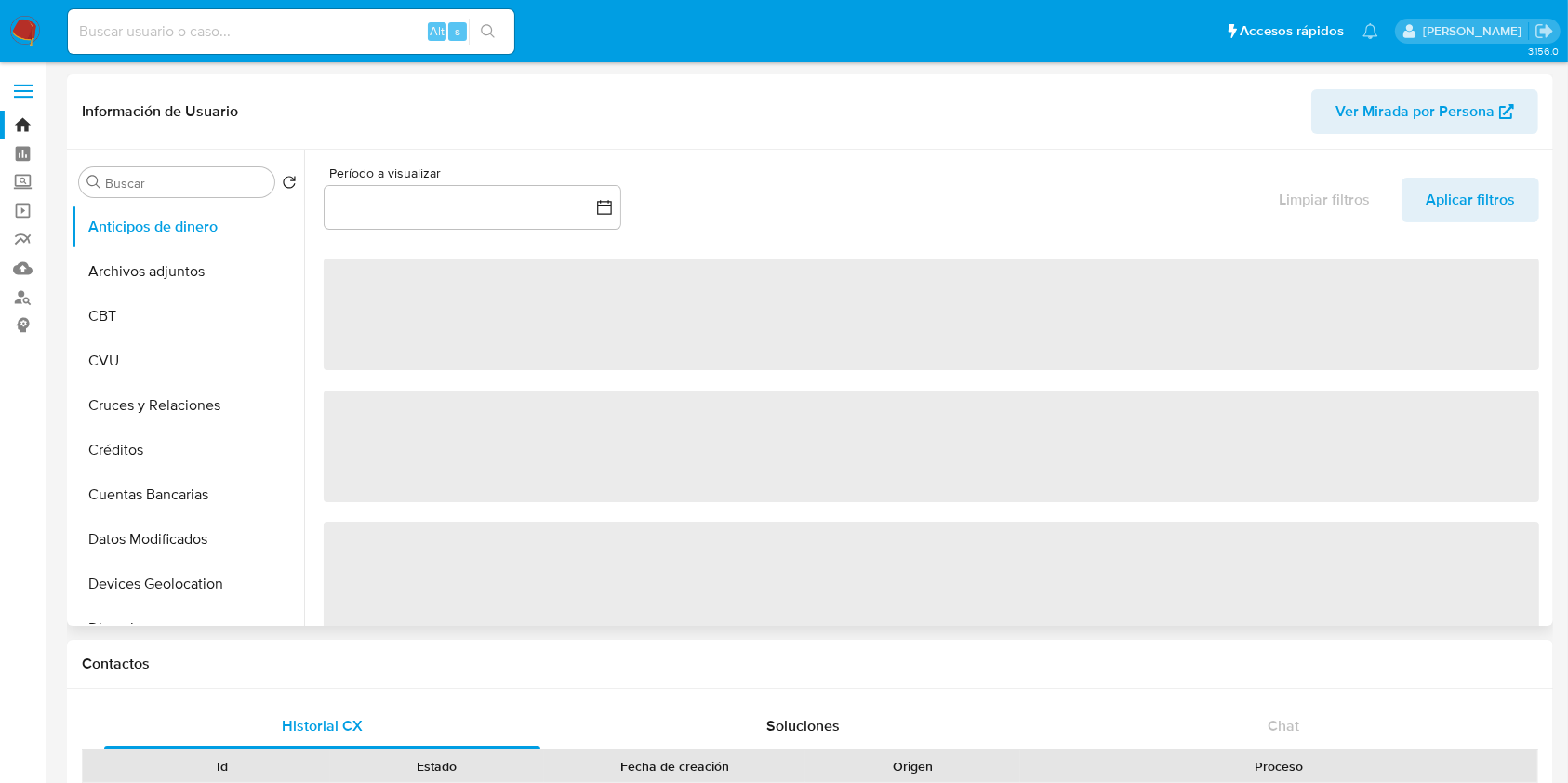
select select "10"
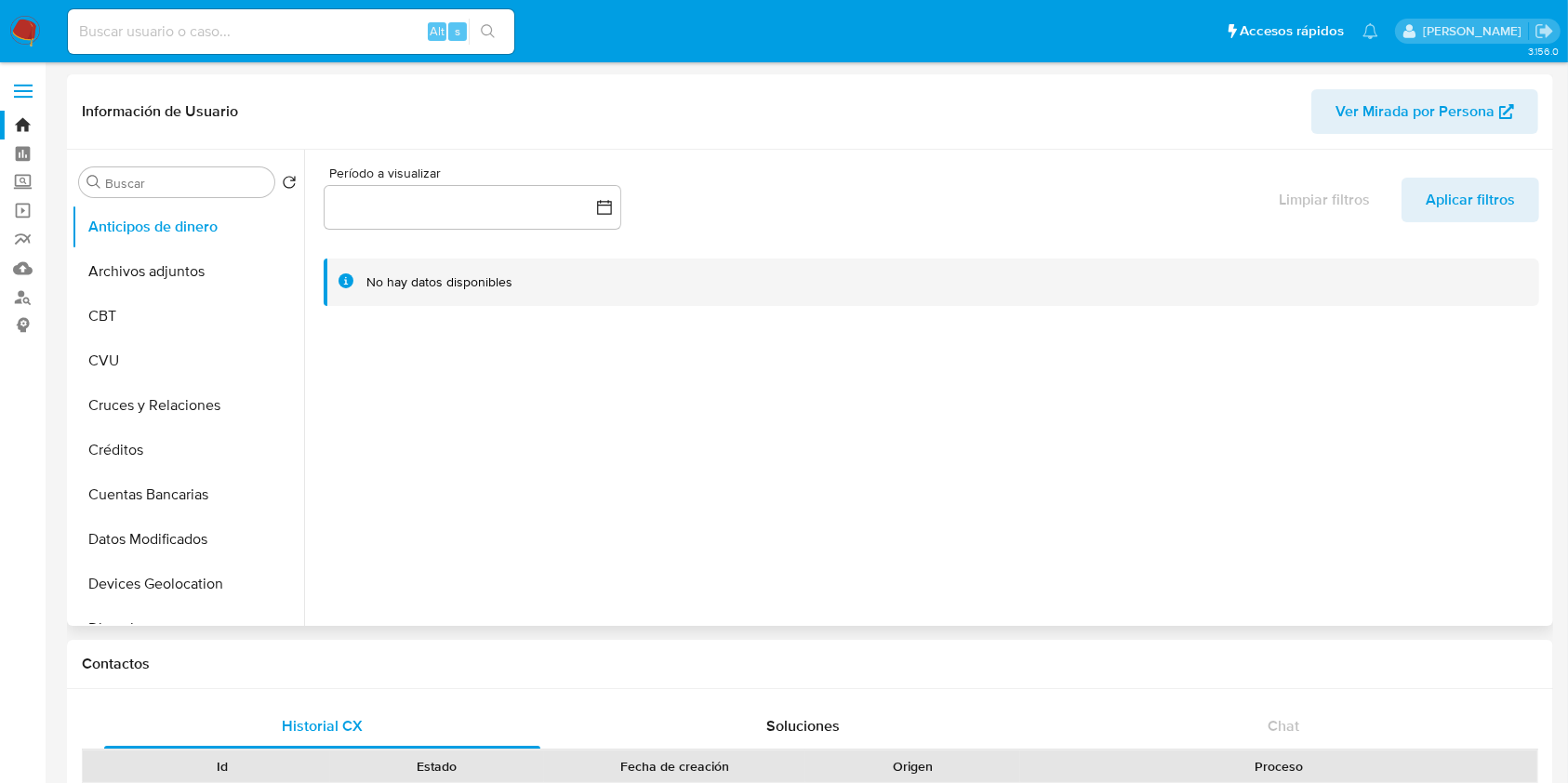
drag, startPoint x: 305, startPoint y: 281, endPoint x: 307, endPoint y: 317, distance: 36.1
click at [307, 404] on div at bounding box center [926, 387] width 1245 height 476
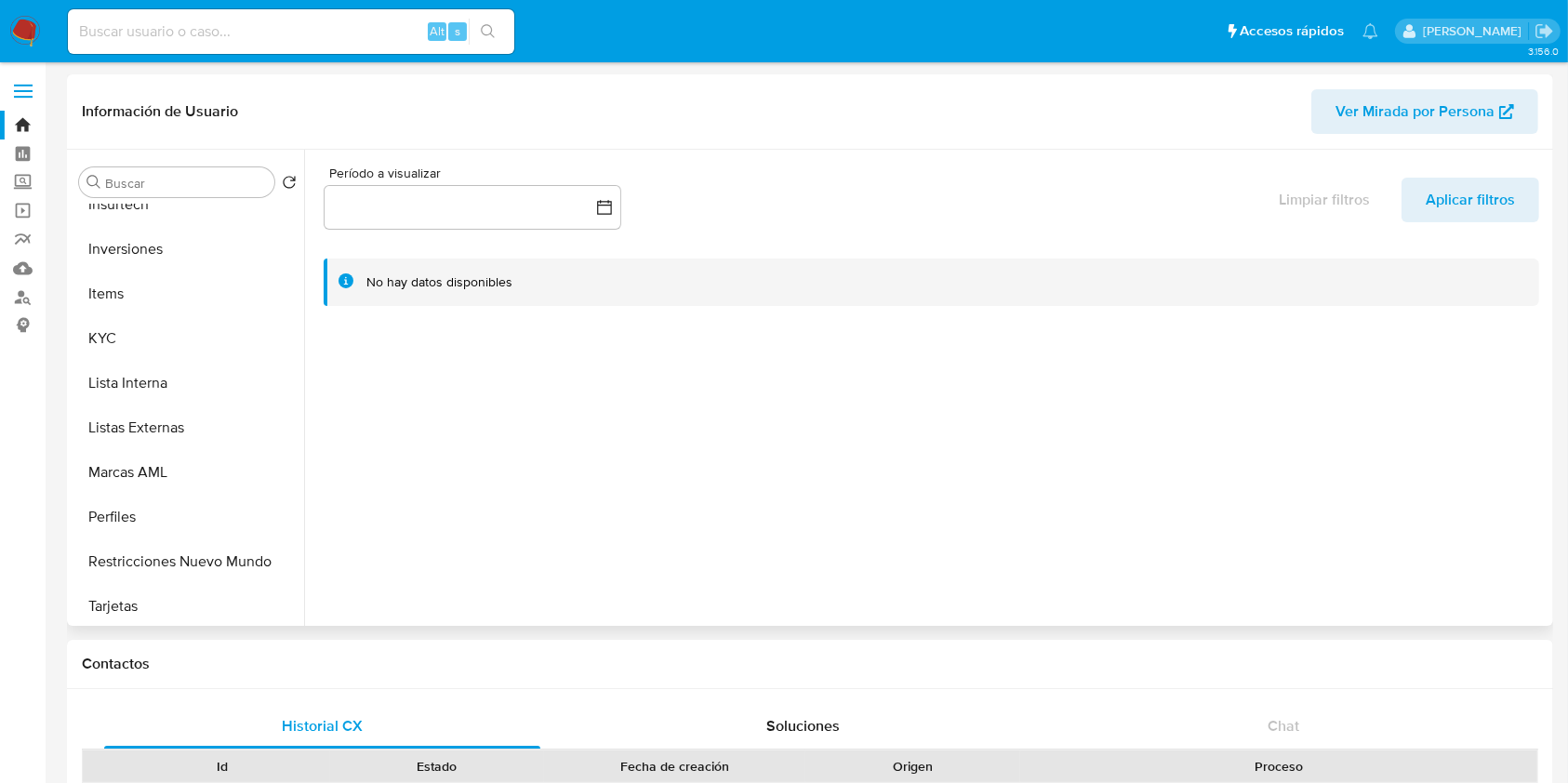
scroll to position [875, 0]
click at [176, 561] on button "Restricciones Nuevo Mundo" at bounding box center [181, 556] width 218 height 44
